Goal: Task Accomplishment & Management: Complete application form

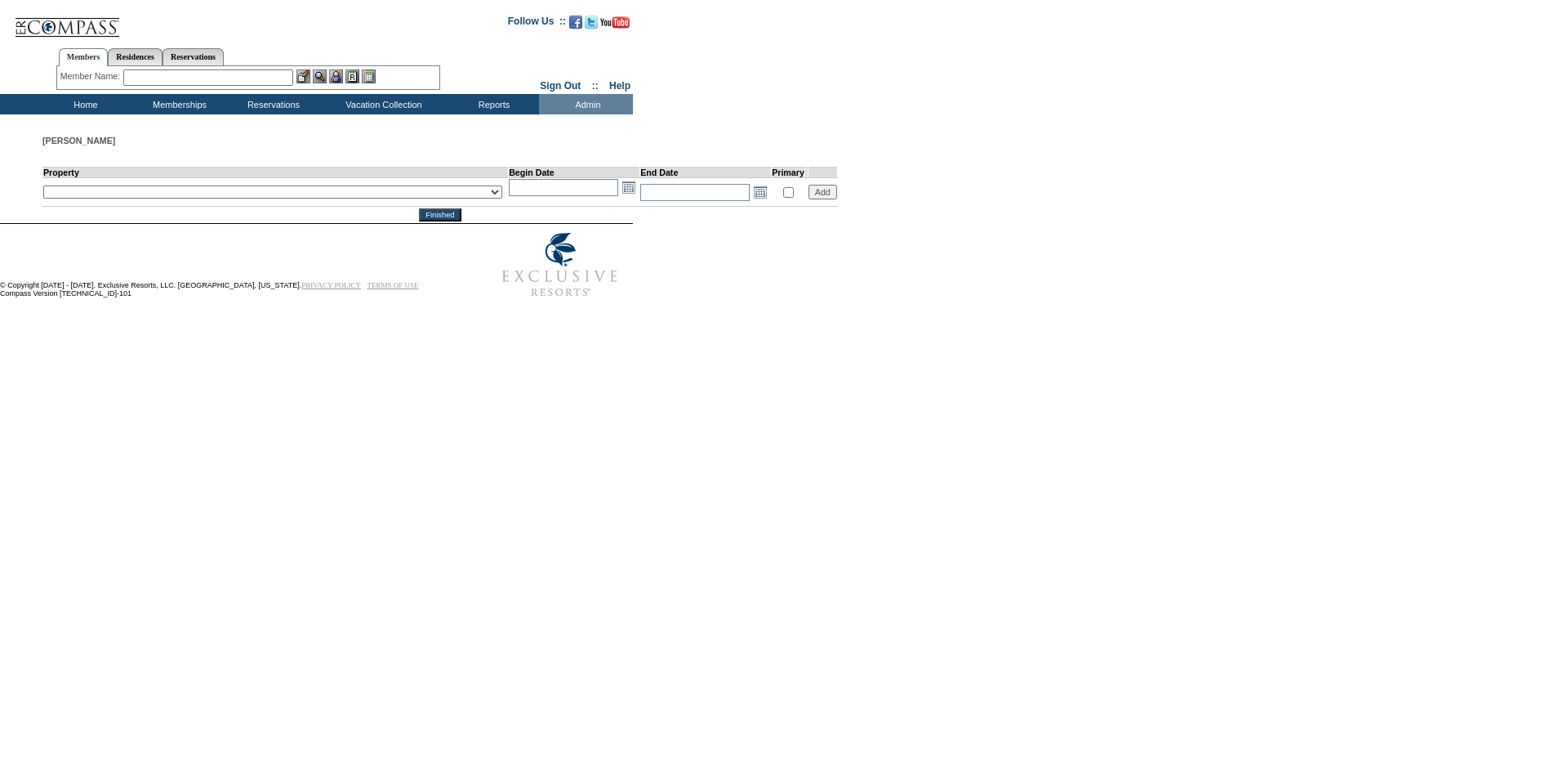
click at [151, 193] on select "__December 7, 2022 – [DATE] - __Holy Land 01 - __Holy Land 02 - __Holy Land 03 …" at bounding box center [273, 192] width 459 height 13
select select "9158"
click at [43, 186] on select "__December 7, 2022 – [DATE] - __Holy Land 01 - __Holy Land 02 - __Holy Land 03 …" at bounding box center [273, 192] width 459 height 13
click at [509, 190] on input "text" at bounding box center [564, 187] width 110 height 17
type input "[DATE]"
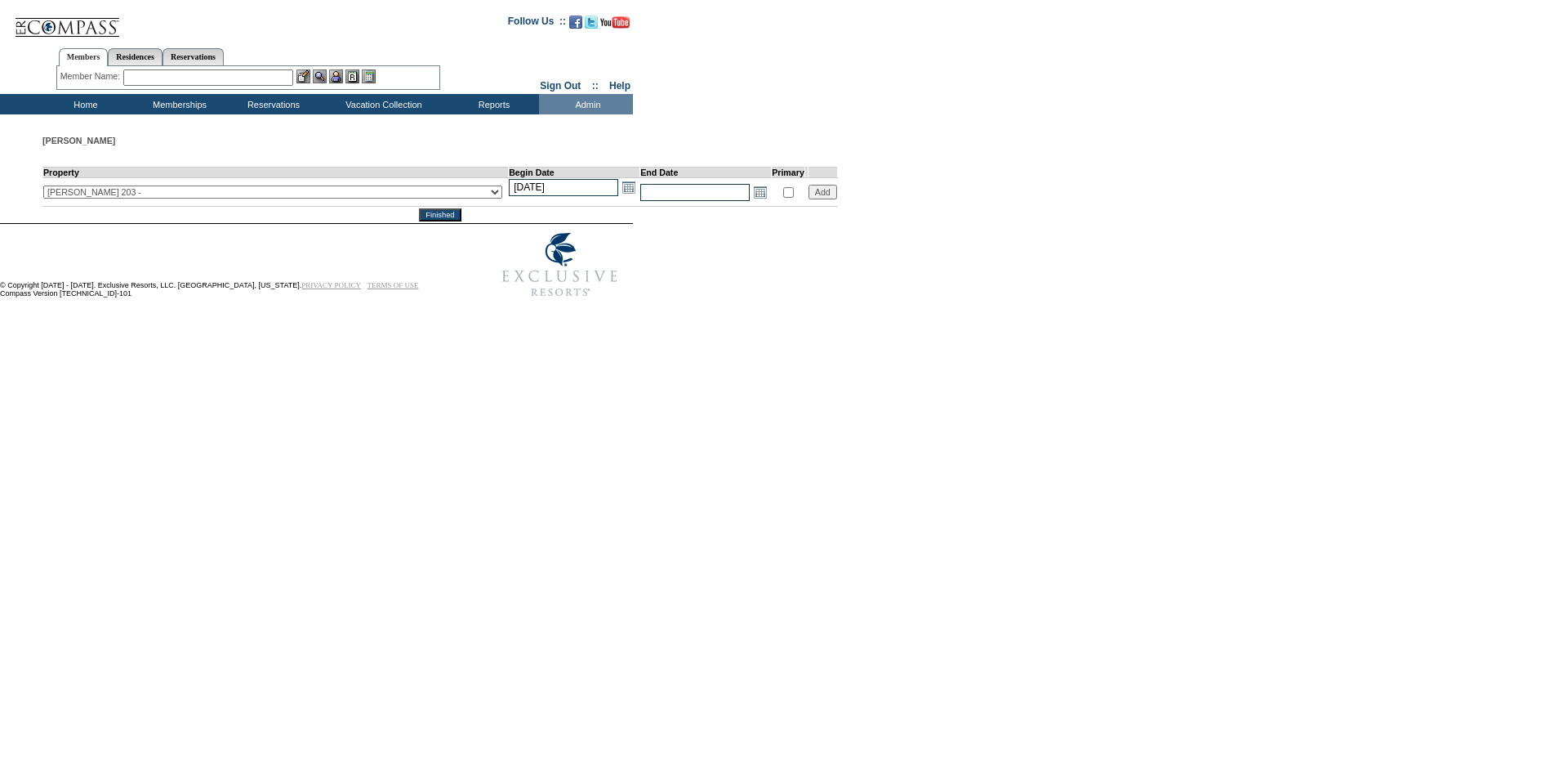
type input "[DATE]"
click at [640, 193] on input "text" at bounding box center [695, 192] width 110 height 17
type input "[DATE]"
click at [809, 193] on input "Add" at bounding box center [823, 192] width 29 height 15
